Goal: Transaction & Acquisition: Subscribe to service/newsletter

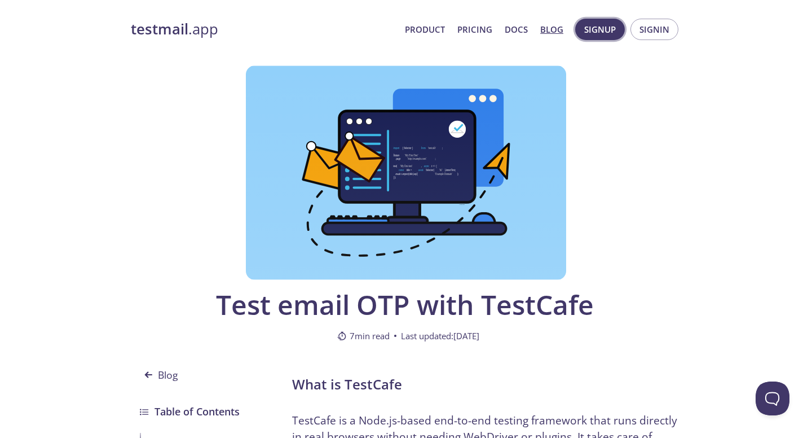
click at [601, 31] on span "Signup" at bounding box center [601, 29] width 32 height 15
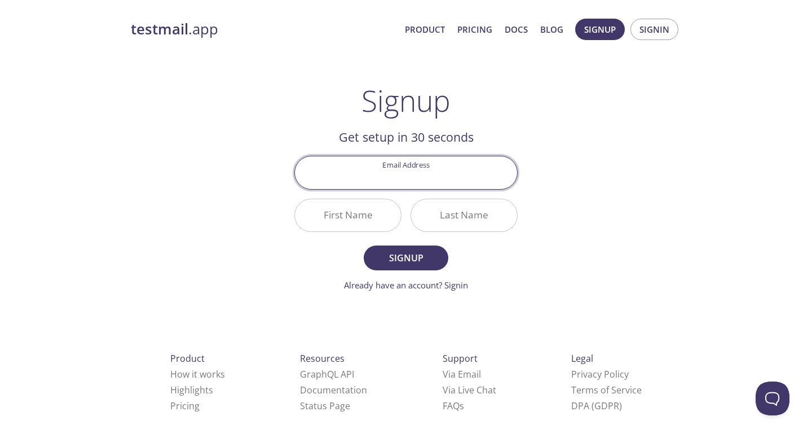
click at [405, 171] on input "Email Address" at bounding box center [406, 172] width 222 height 32
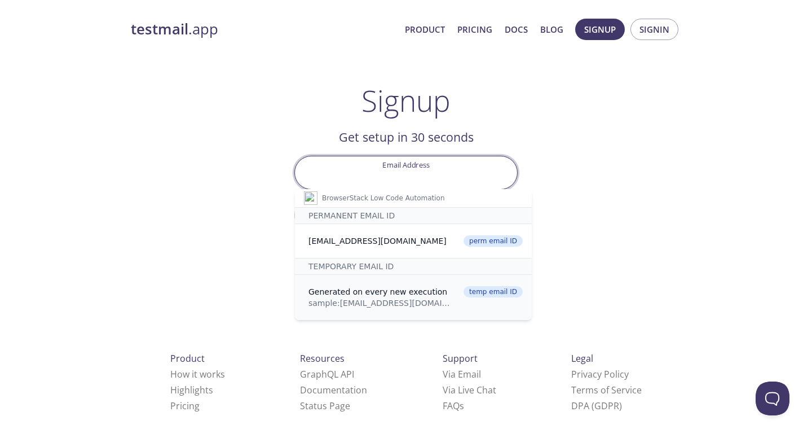
click at [425, 296] on div "Generated on every new execution" at bounding box center [383, 291] width 148 height 11
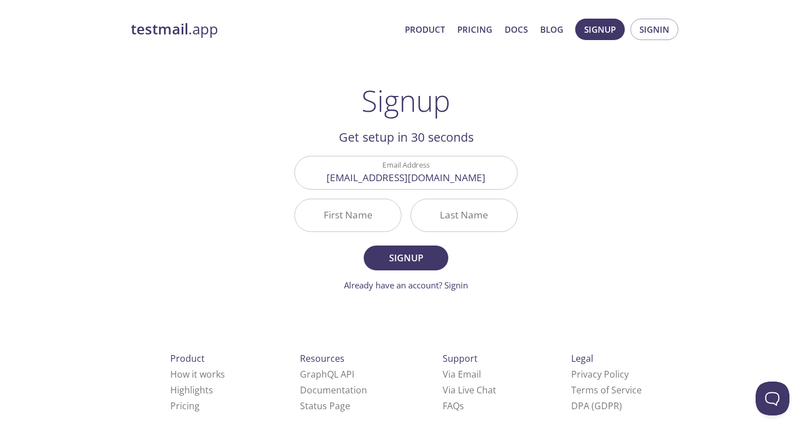
click at [344, 225] on input "First Name" at bounding box center [348, 215] width 106 height 32
type input "Bbbb"
click at [437, 213] on input "Last Name" at bounding box center [464, 215] width 106 height 32
type input "nnnn"
click at [436, 254] on span "Signup" at bounding box center [406, 258] width 60 height 16
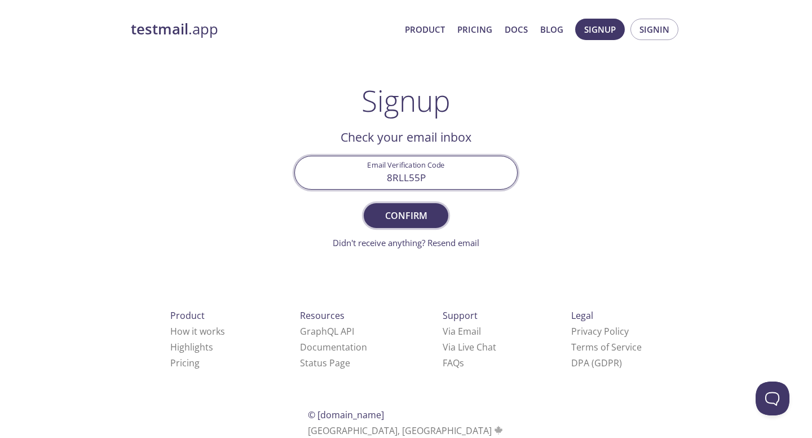
type input "8RLL55P"
click at [426, 218] on span "Confirm" at bounding box center [406, 216] width 60 height 16
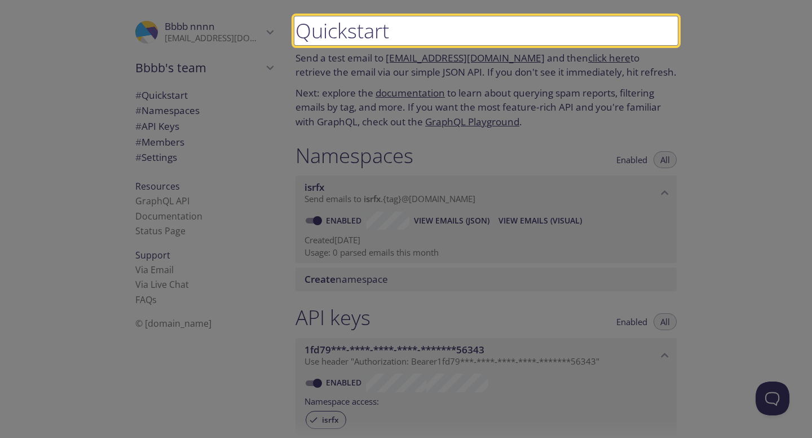
click at [366, 33] on low-code-highlight at bounding box center [487, 30] width 384 height 29
